Goal: Transaction & Acquisition: Purchase product/service

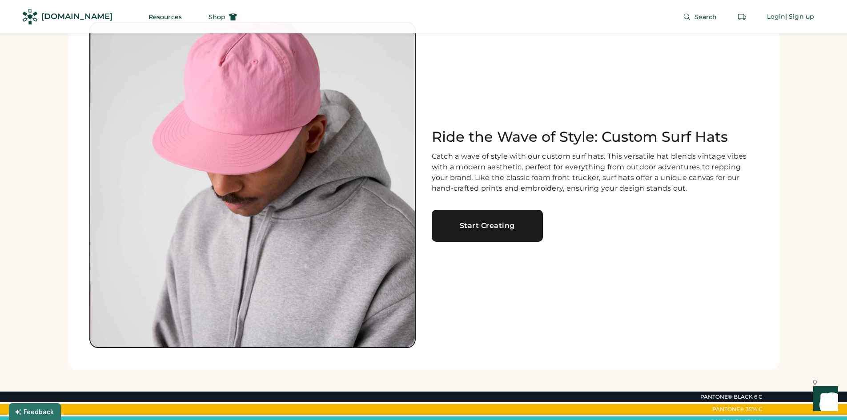
scroll to position [89, 0]
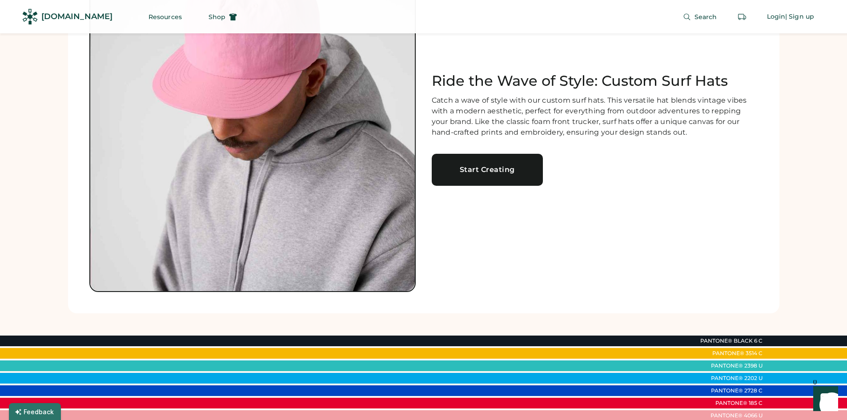
click at [504, 175] on link "Start Creating" at bounding box center [487, 170] width 111 height 32
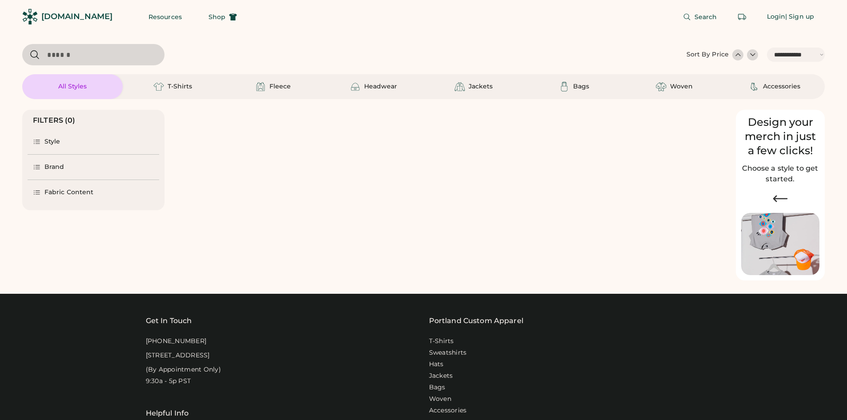
select select "*****"
select select "*"
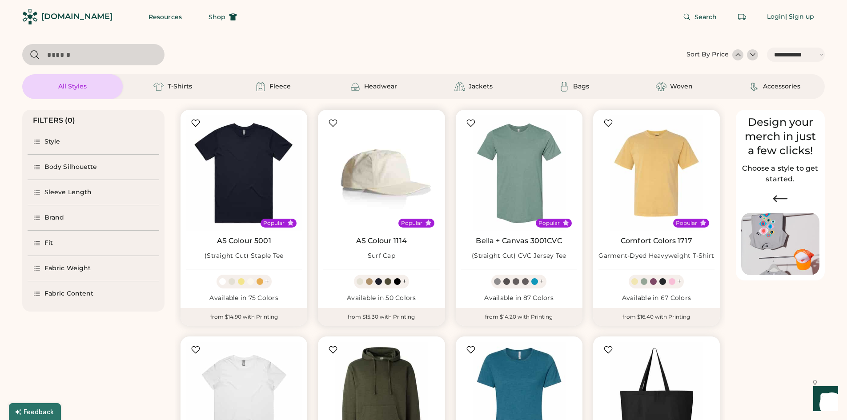
scroll to position [222, 0]
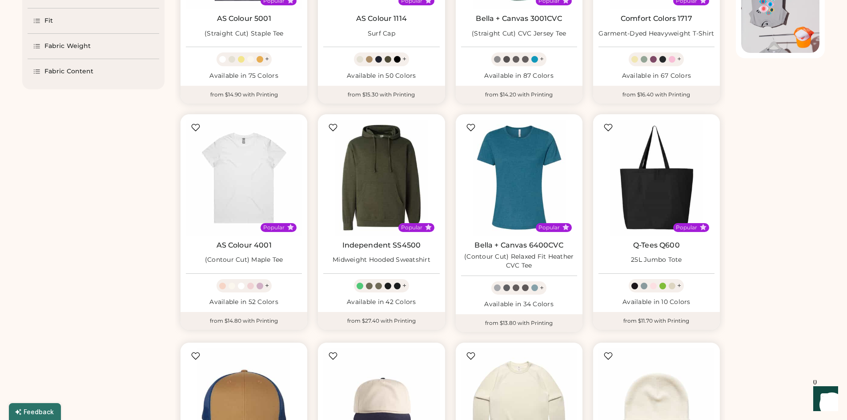
select select "*****"
select select "*"
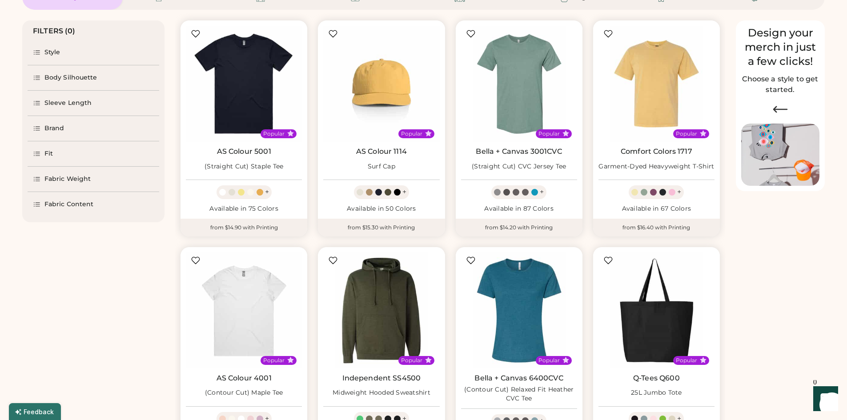
scroll to position [89, 0]
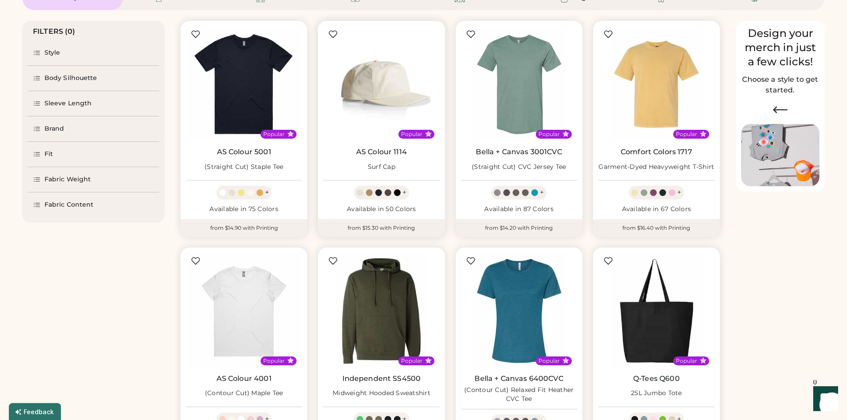
click at [389, 102] on img at bounding box center [381, 84] width 116 height 116
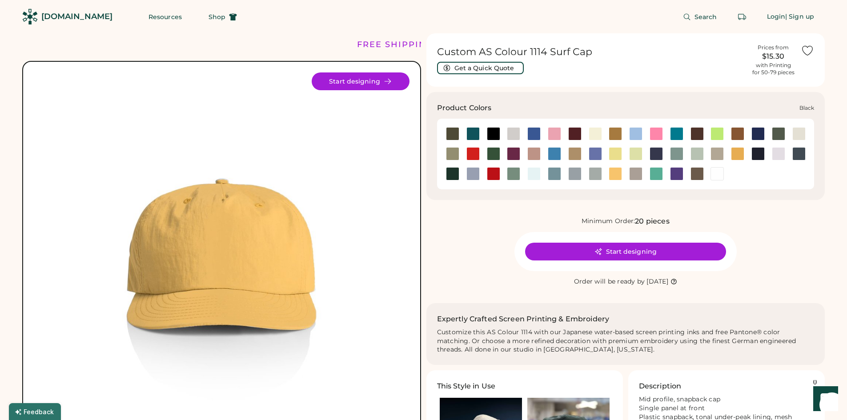
click at [489, 133] on div at bounding box center [493, 133] width 13 height 13
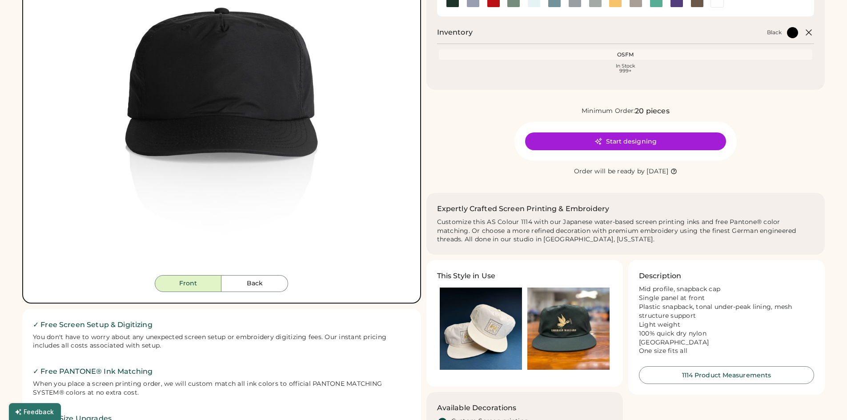
scroll to position [178, 0]
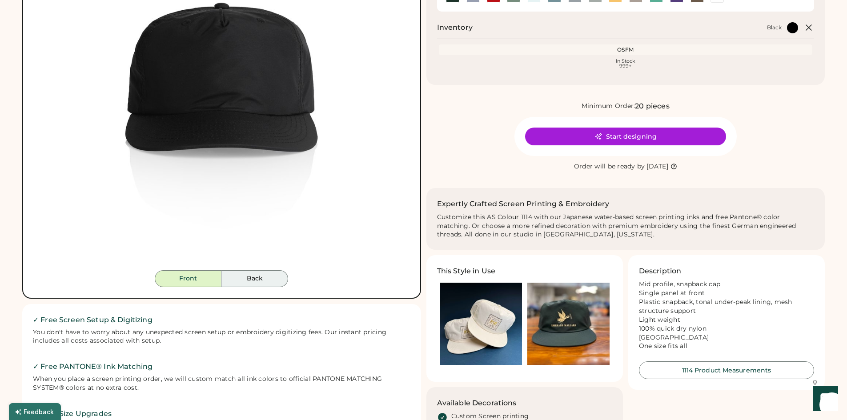
click at [260, 280] on button "Back" at bounding box center [254, 278] width 67 height 17
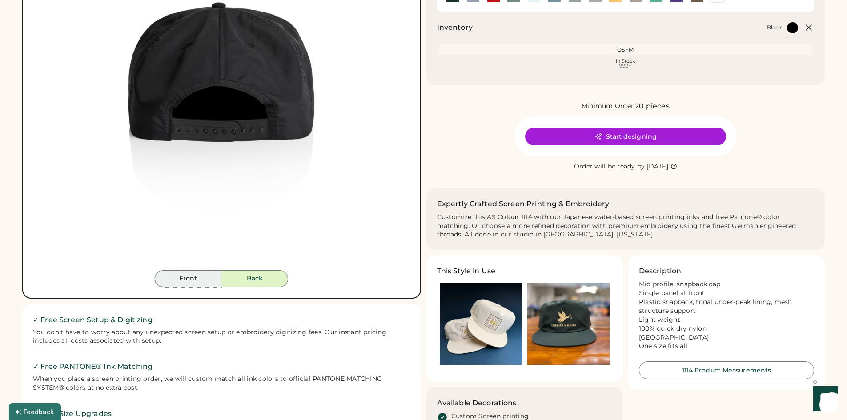
click at [190, 283] on button "Front" at bounding box center [188, 278] width 67 height 17
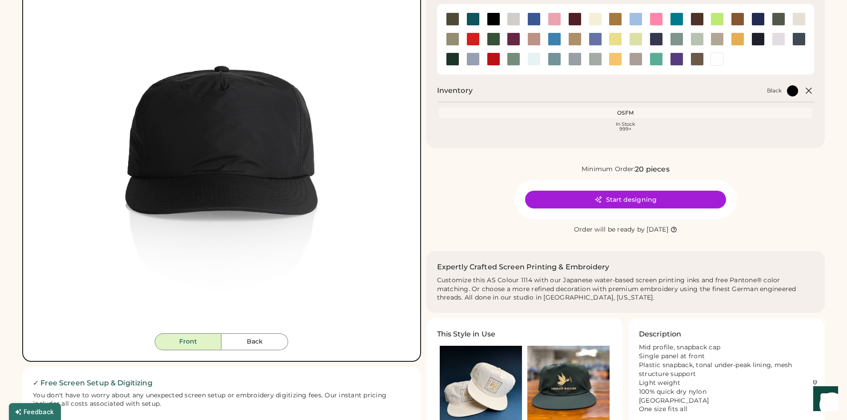
scroll to position [44, 0]
